Goal: Navigation & Orientation: Find specific page/section

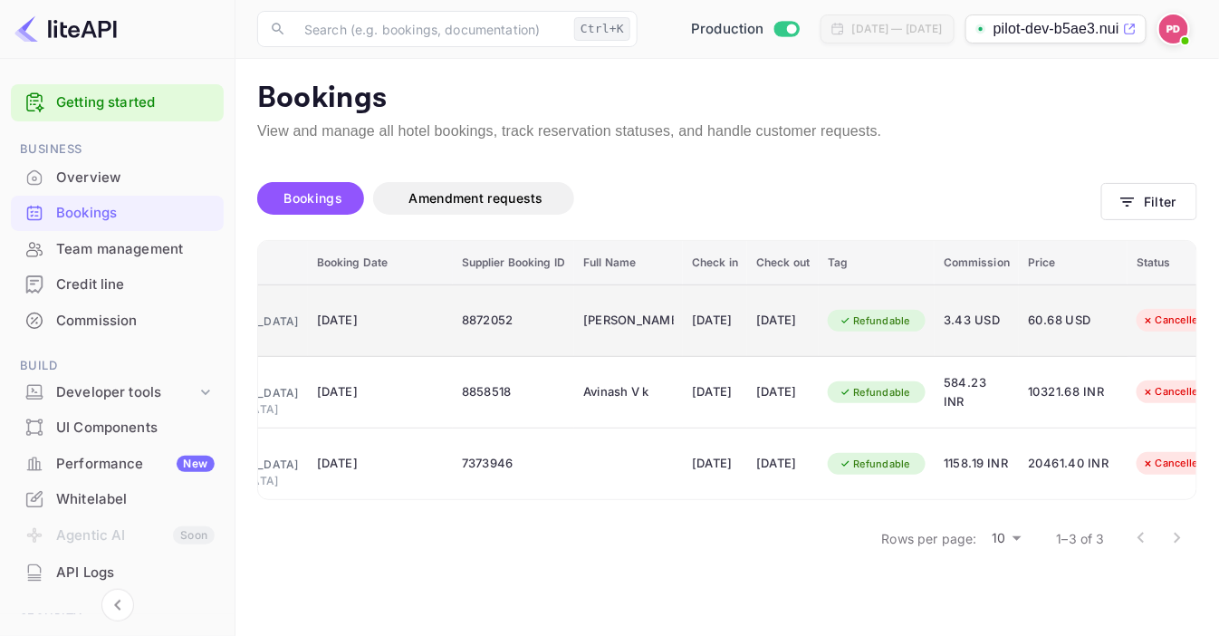
scroll to position [0, 241]
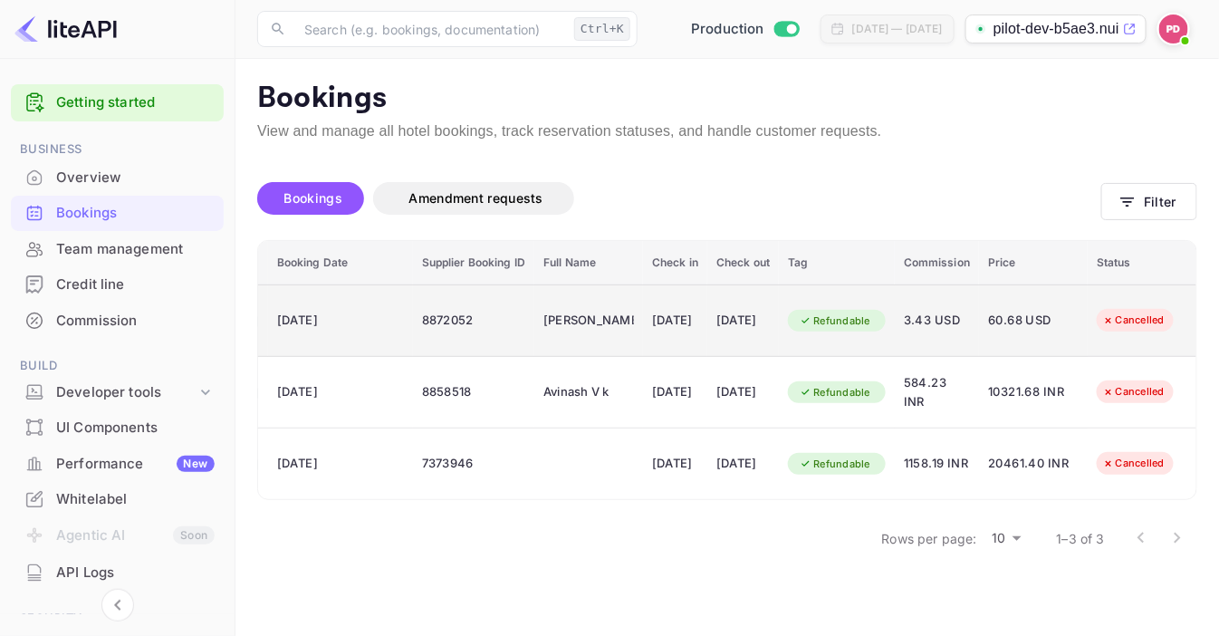
click at [722, 322] on div "[DATE]" at bounding box center [742, 320] width 53 height 29
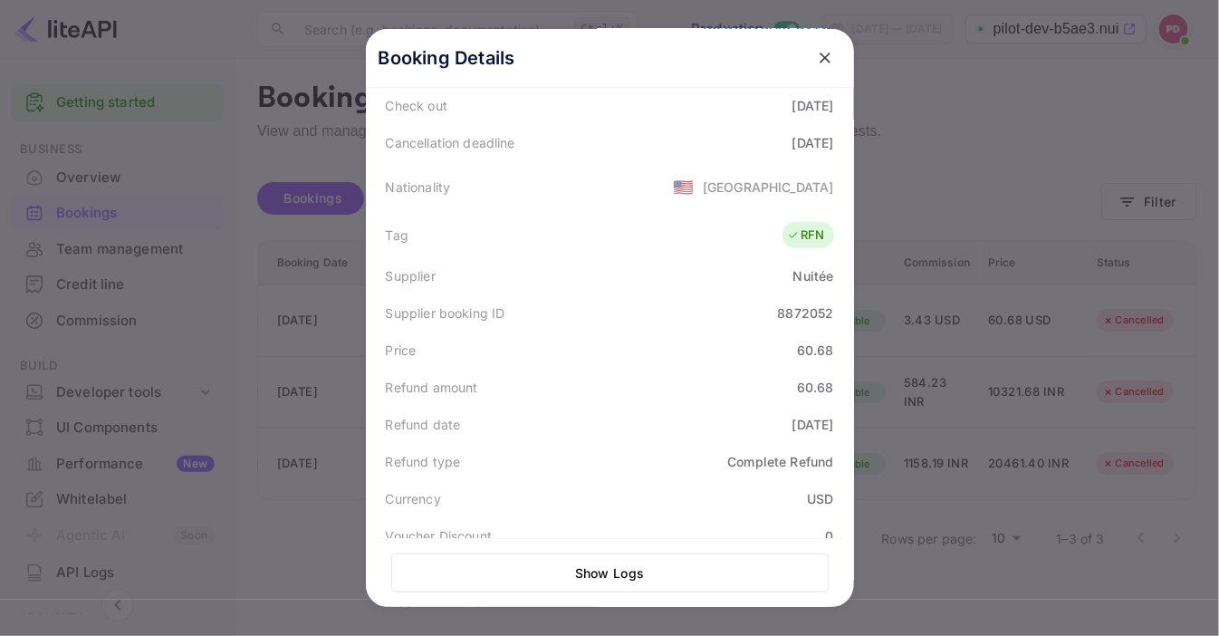
scroll to position [411, 0]
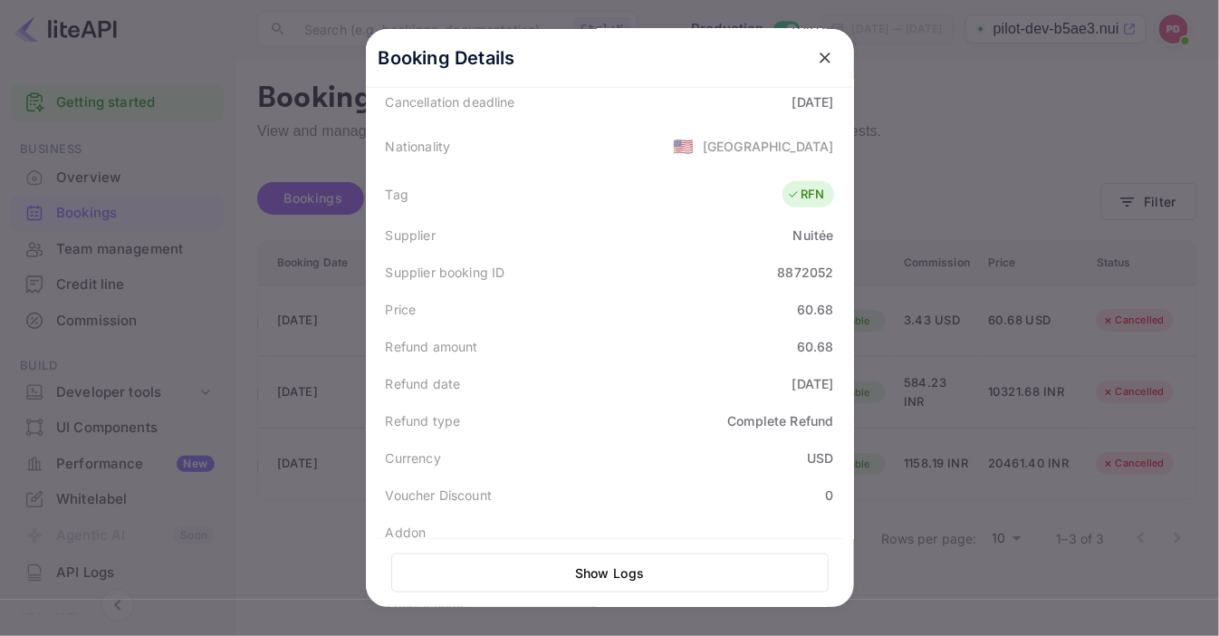
click at [819, 55] on icon "close" at bounding box center [824, 58] width 11 height 11
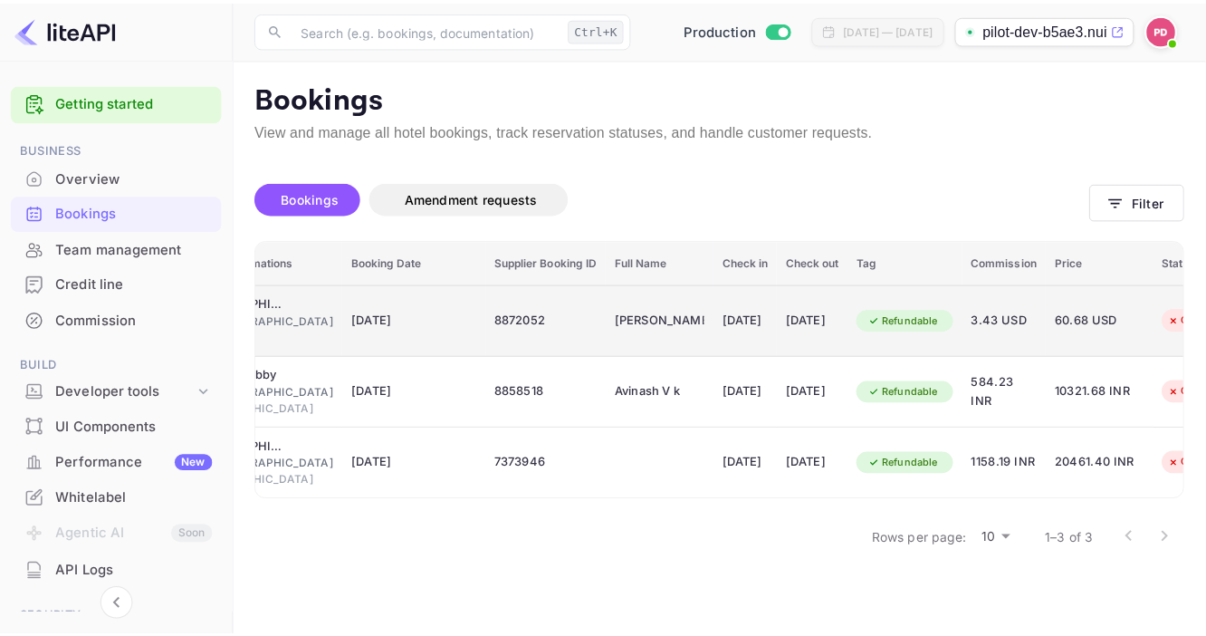
scroll to position [0, 0]
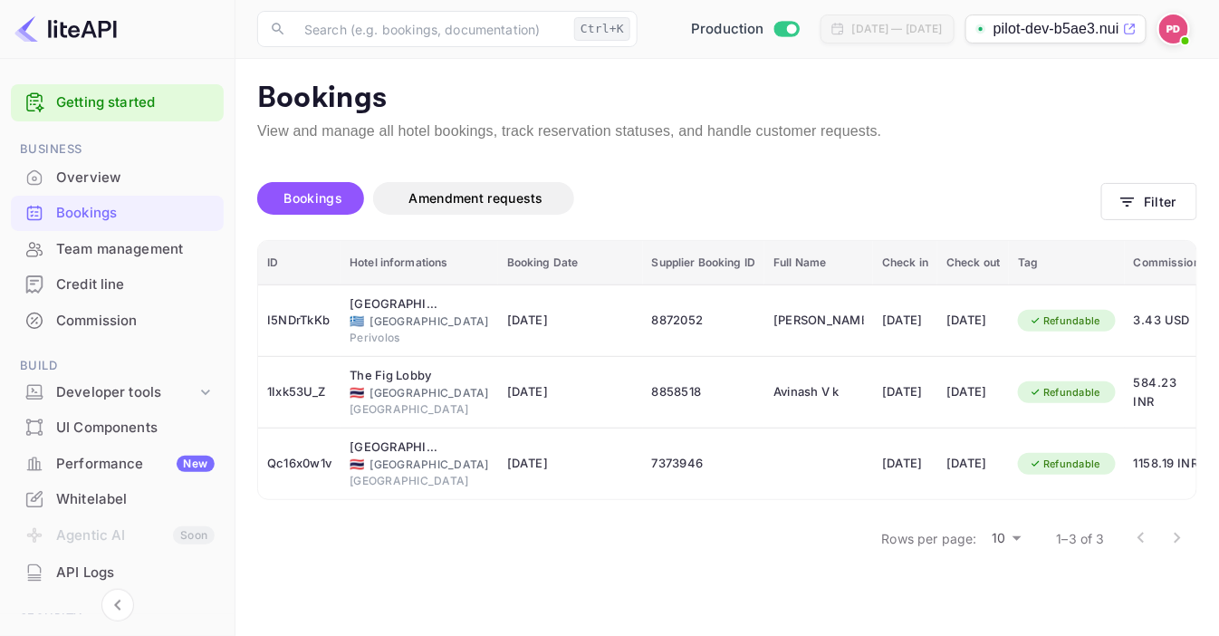
click at [104, 287] on div "Credit line" at bounding box center [135, 284] width 158 height 21
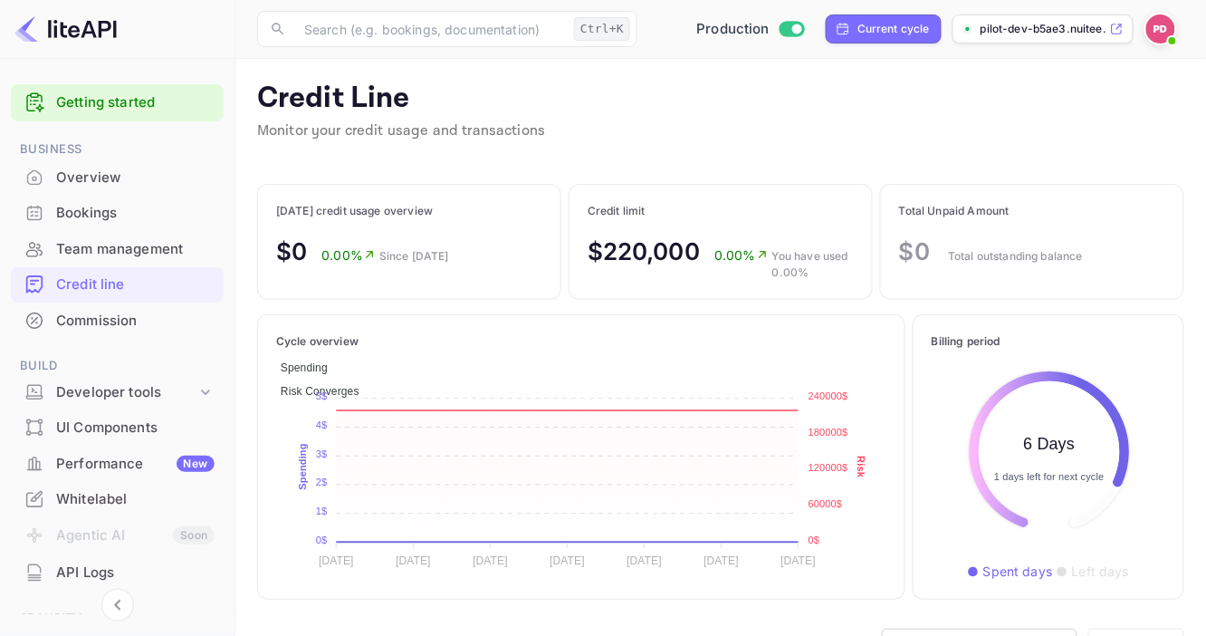
click at [100, 215] on div "Bookings" at bounding box center [135, 213] width 158 height 21
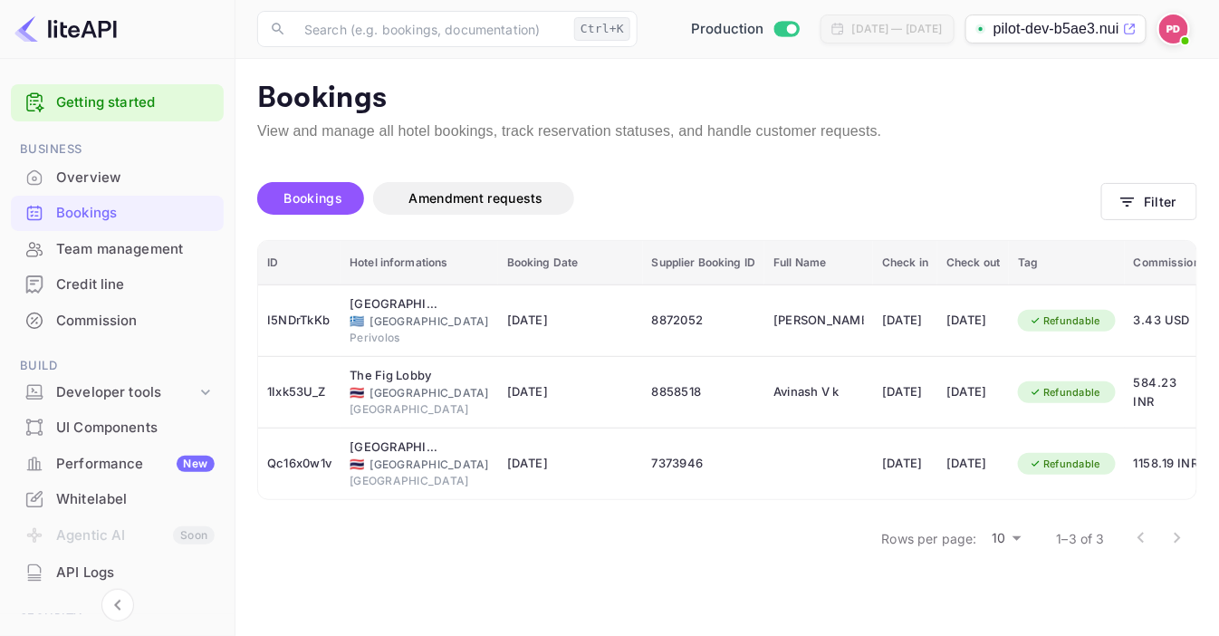
click at [125, 311] on div "Commission" at bounding box center [135, 321] width 158 height 21
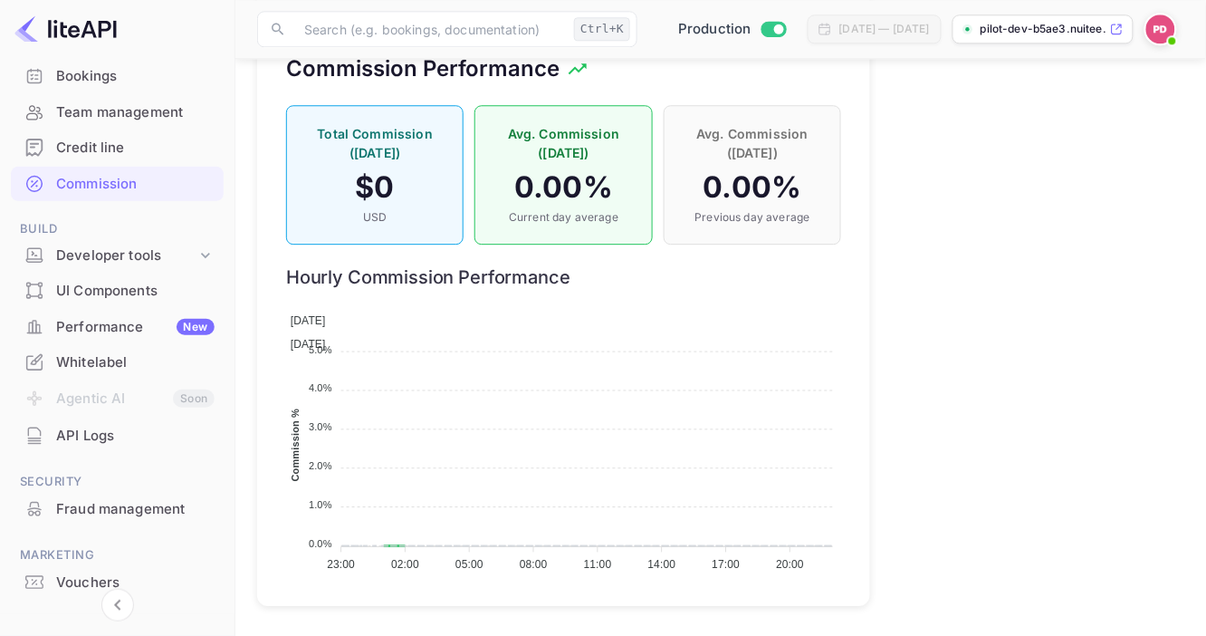
scroll to position [201, 0]
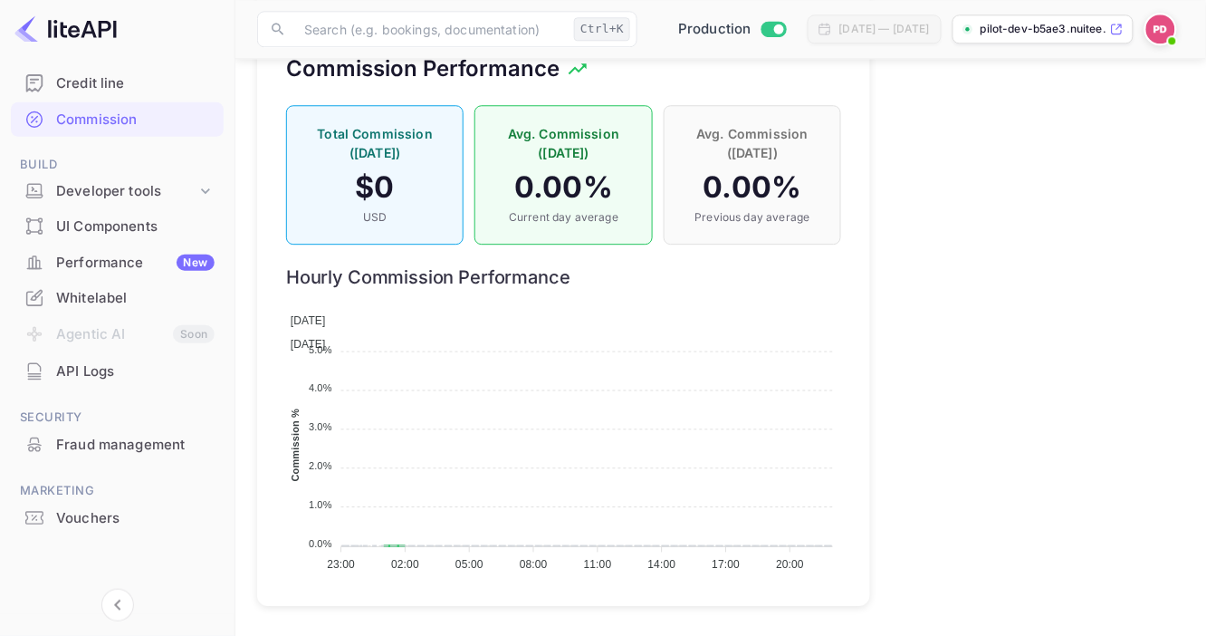
click at [139, 223] on div "UI Components" at bounding box center [135, 226] width 158 height 21
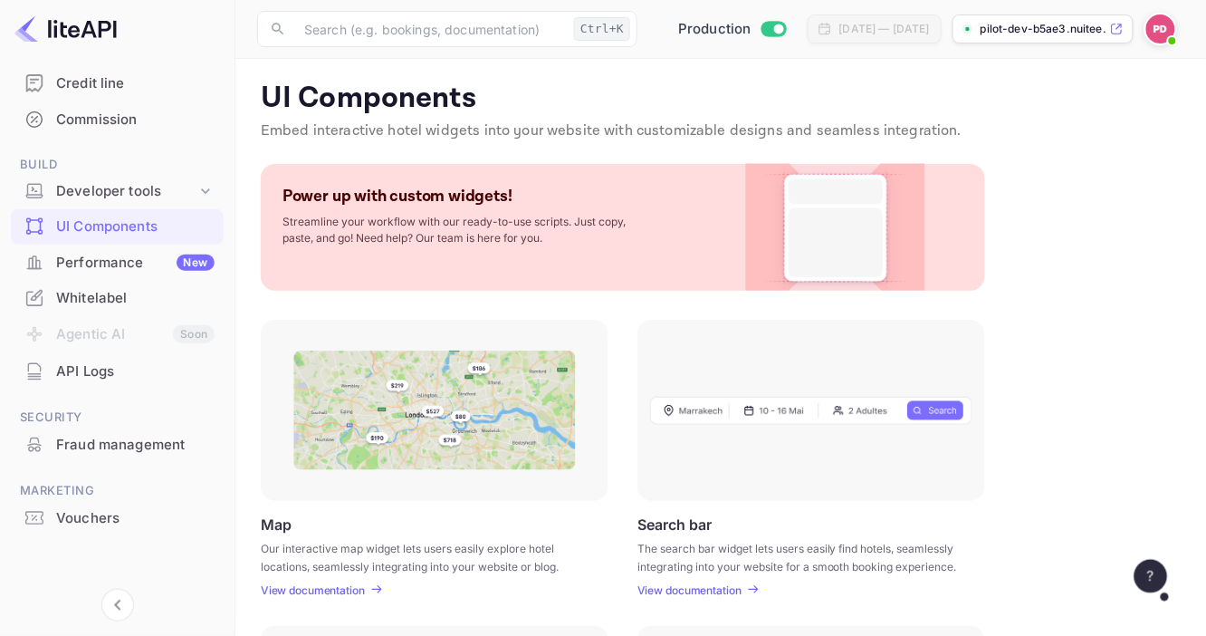
click at [140, 273] on div "Performance New" at bounding box center [117, 262] width 213 height 35
